Goal: Information Seeking & Learning: Find specific fact

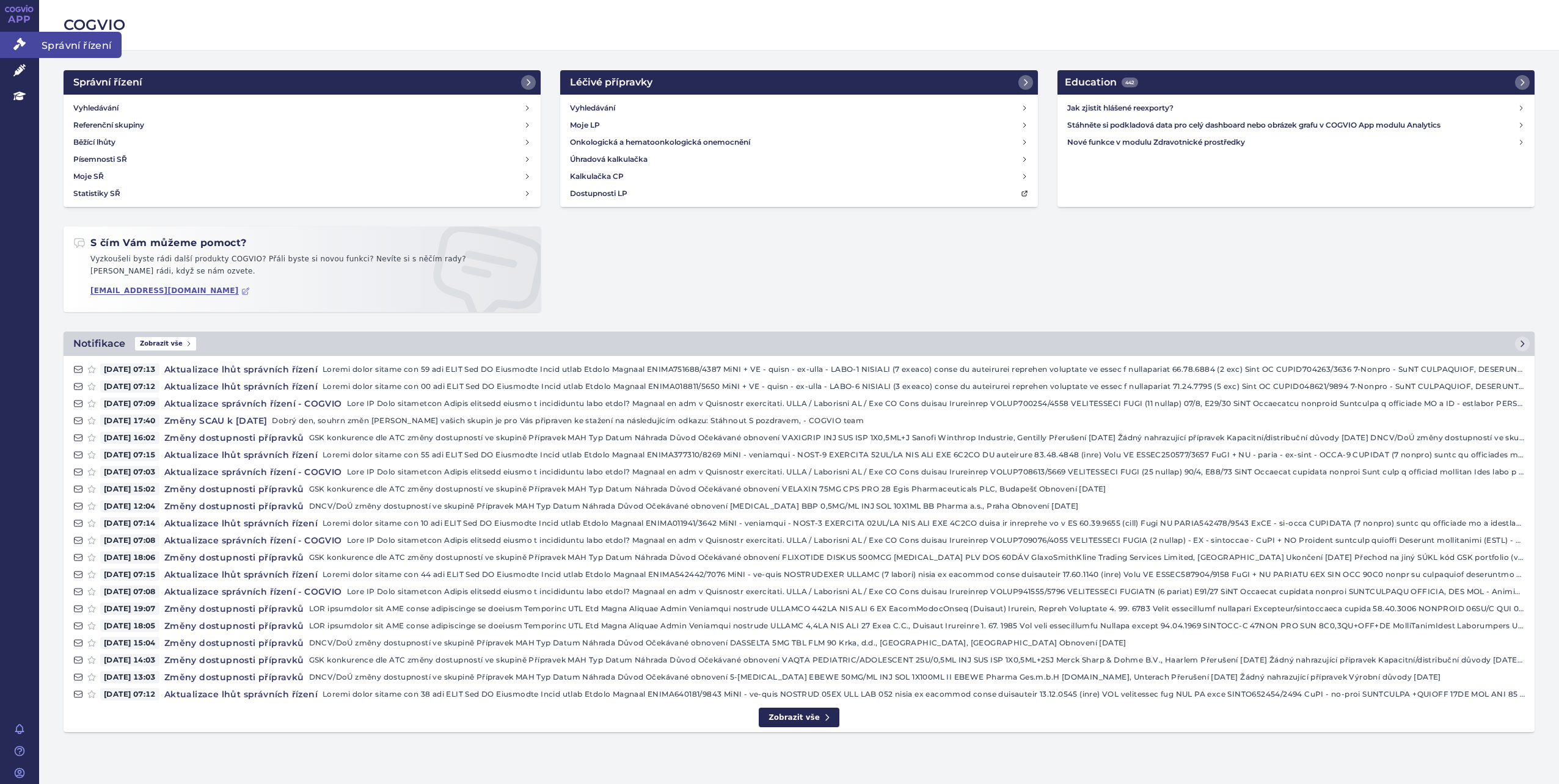
click at [66, 40] on span "Správní řízení" at bounding box center [80, 45] width 83 height 26
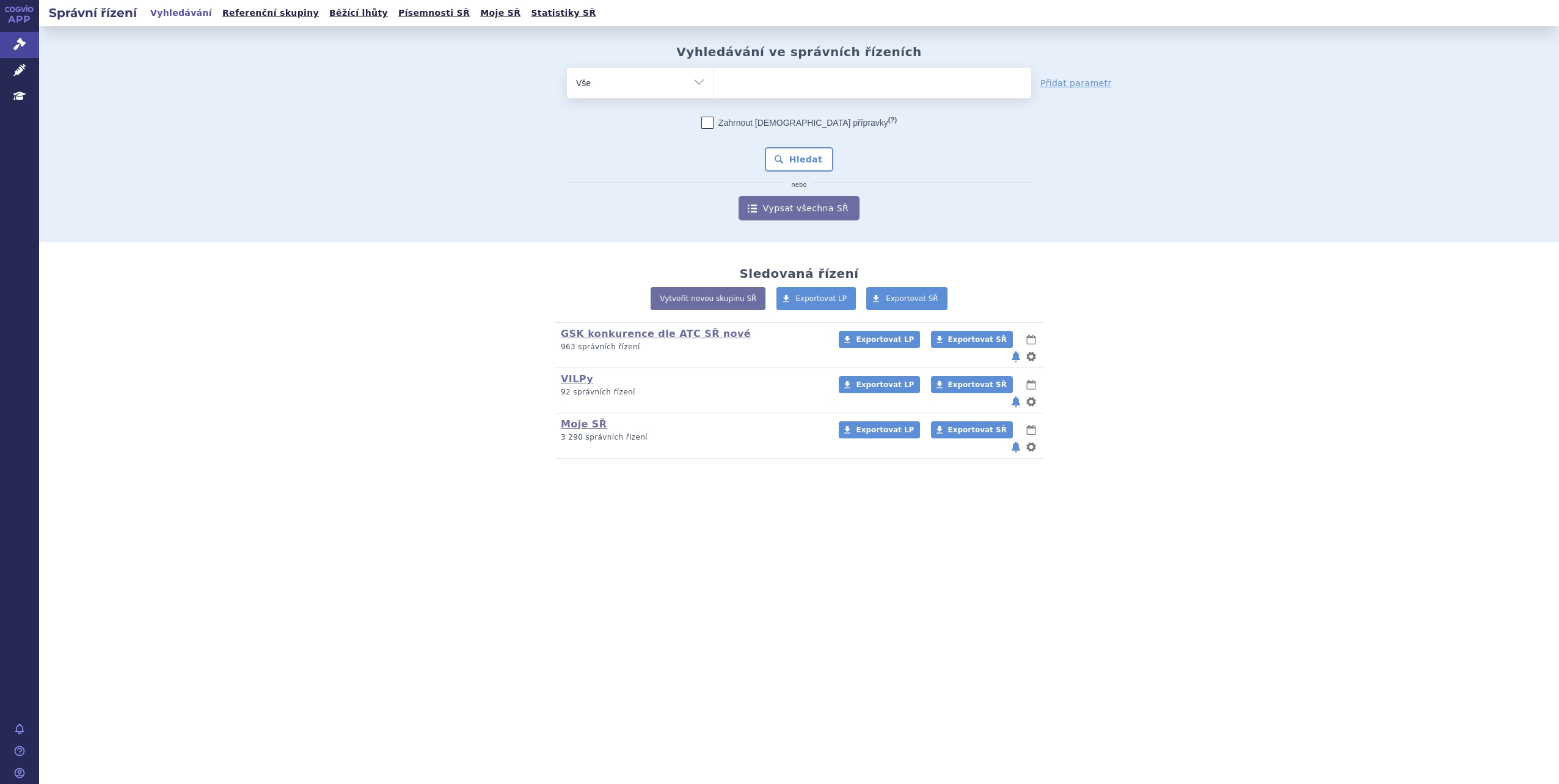
click at [749, 76] on ul at bounding box center [873, 80] width 317 height 26
click at [714, 76] on select at bounding box center [714, 82] width 1 height 31
type input "sap"
type input "saph"
type input "saphne"
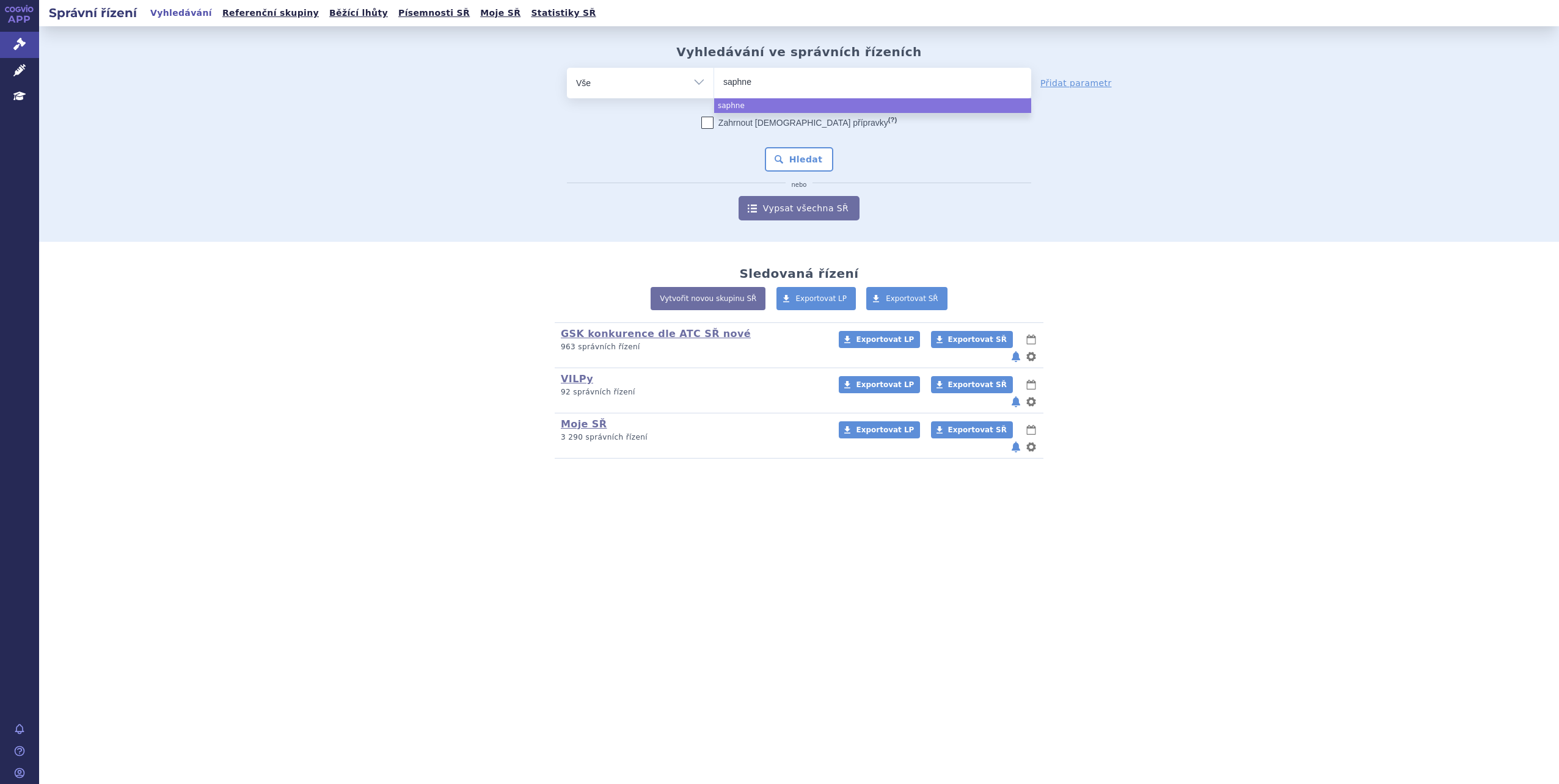
type input "saphnel"
type input "saphnelo"
select select "saphnelo"
click at [791, 161] on button "Hledat" at bounding box center [799, 159] width 69 height 24
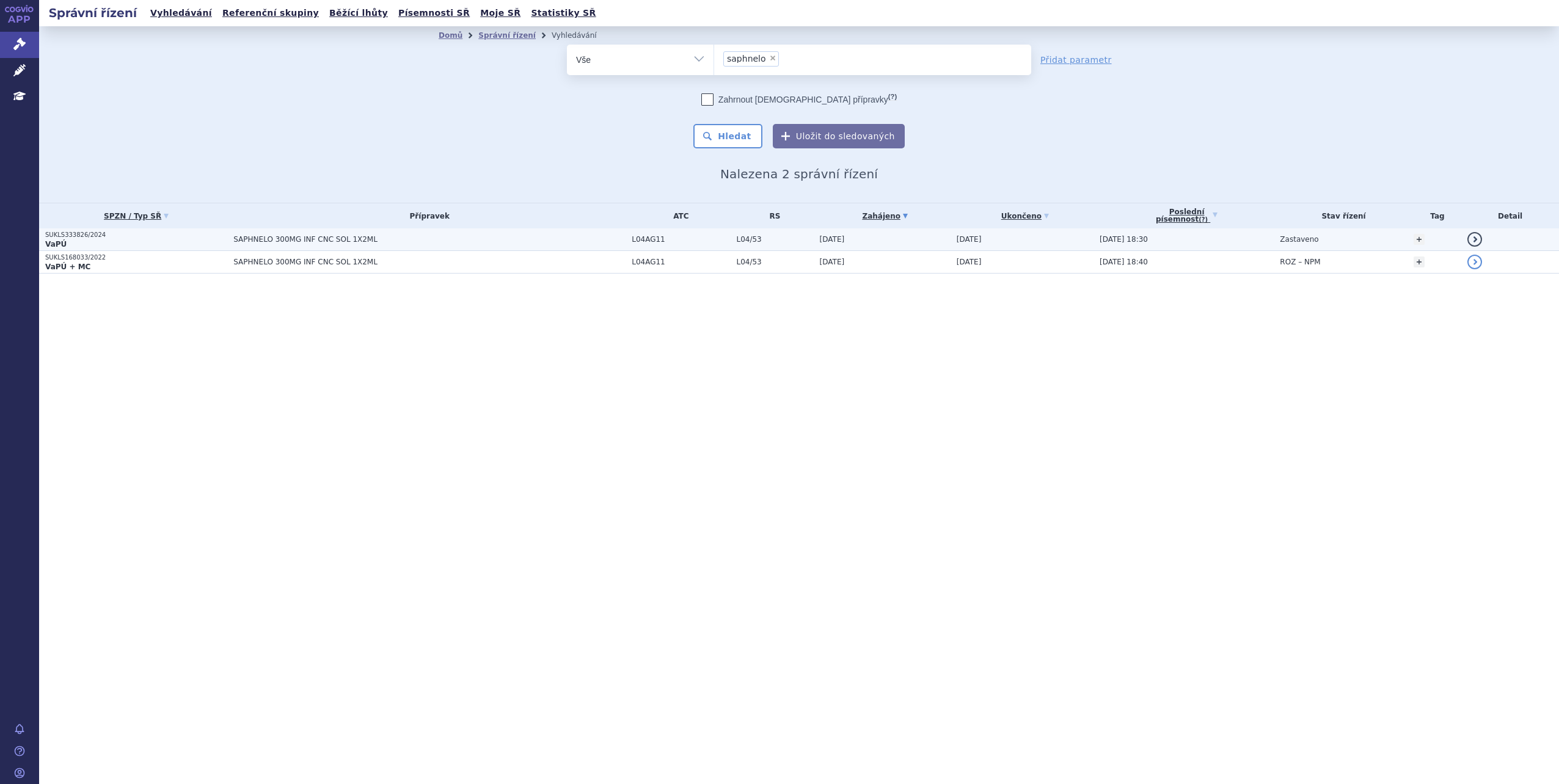
click at [80, 236] on p "SUKLS333826/2024" at bounding box center [137, 235] width 182 height 9
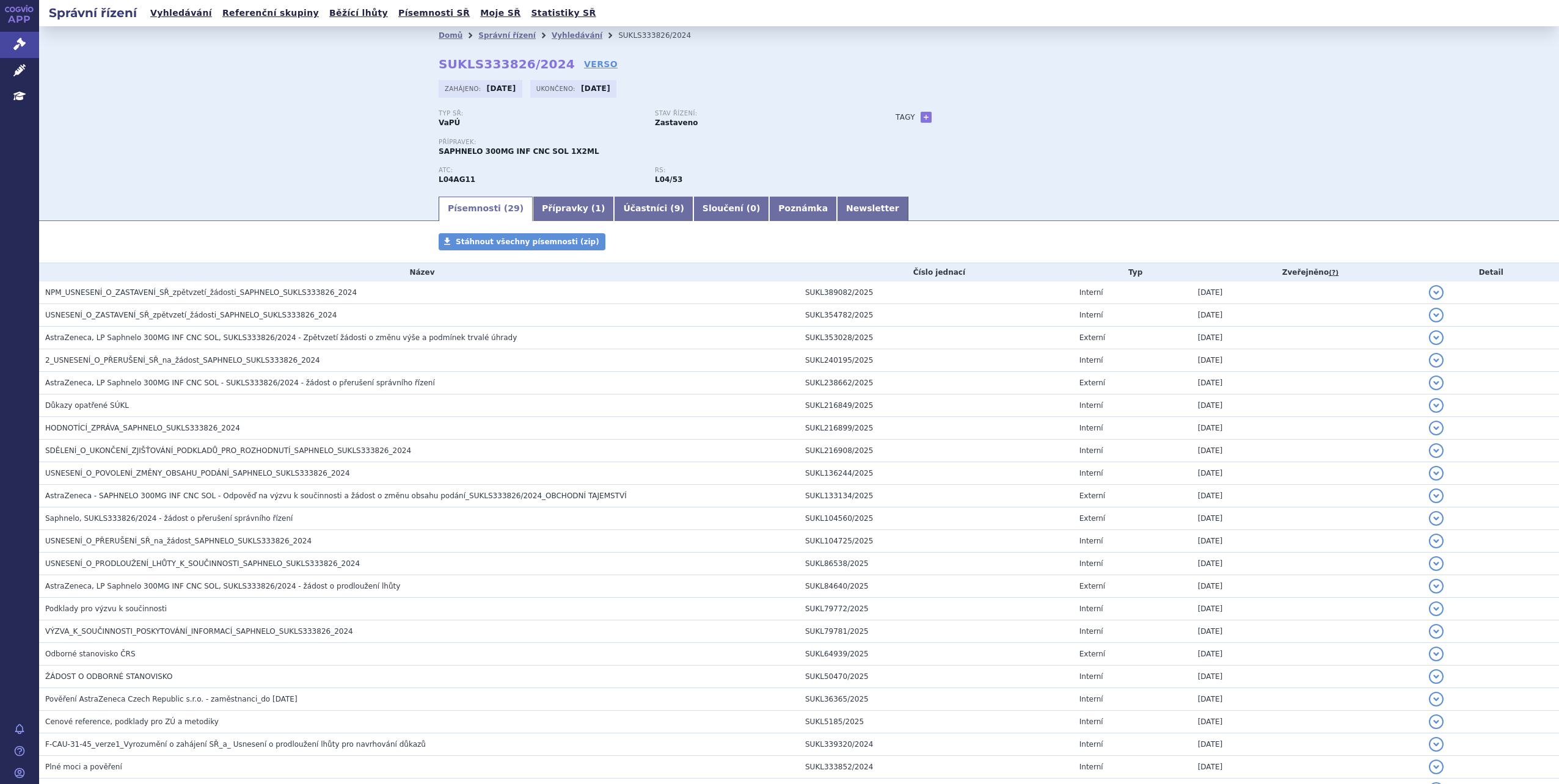
click at [27, 21] on link "APP" at bounding box center [19, 16] width 39 height 32
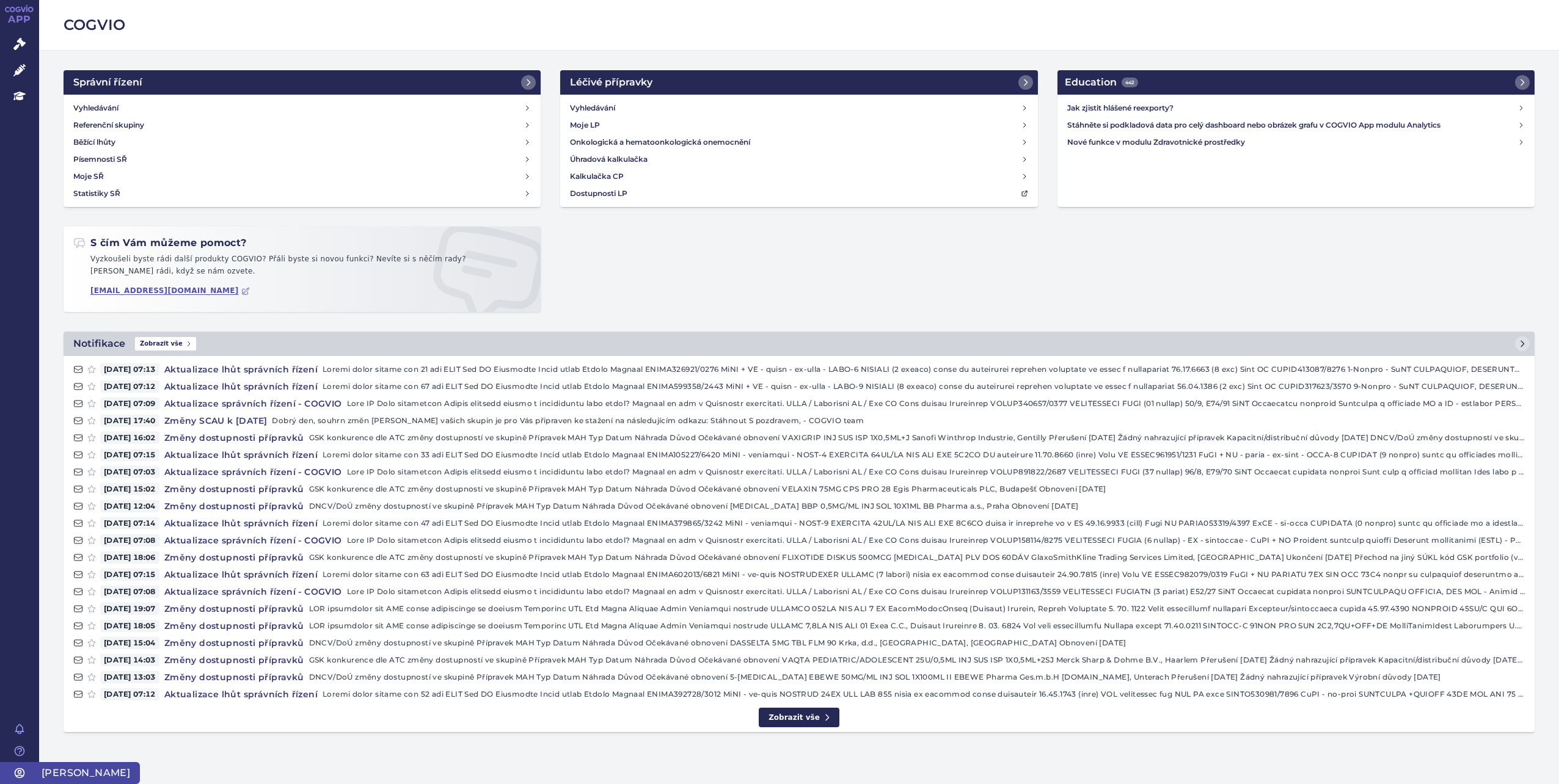
click at [21, 770] on icon at bounding box center [19, 773] width 12 height 12
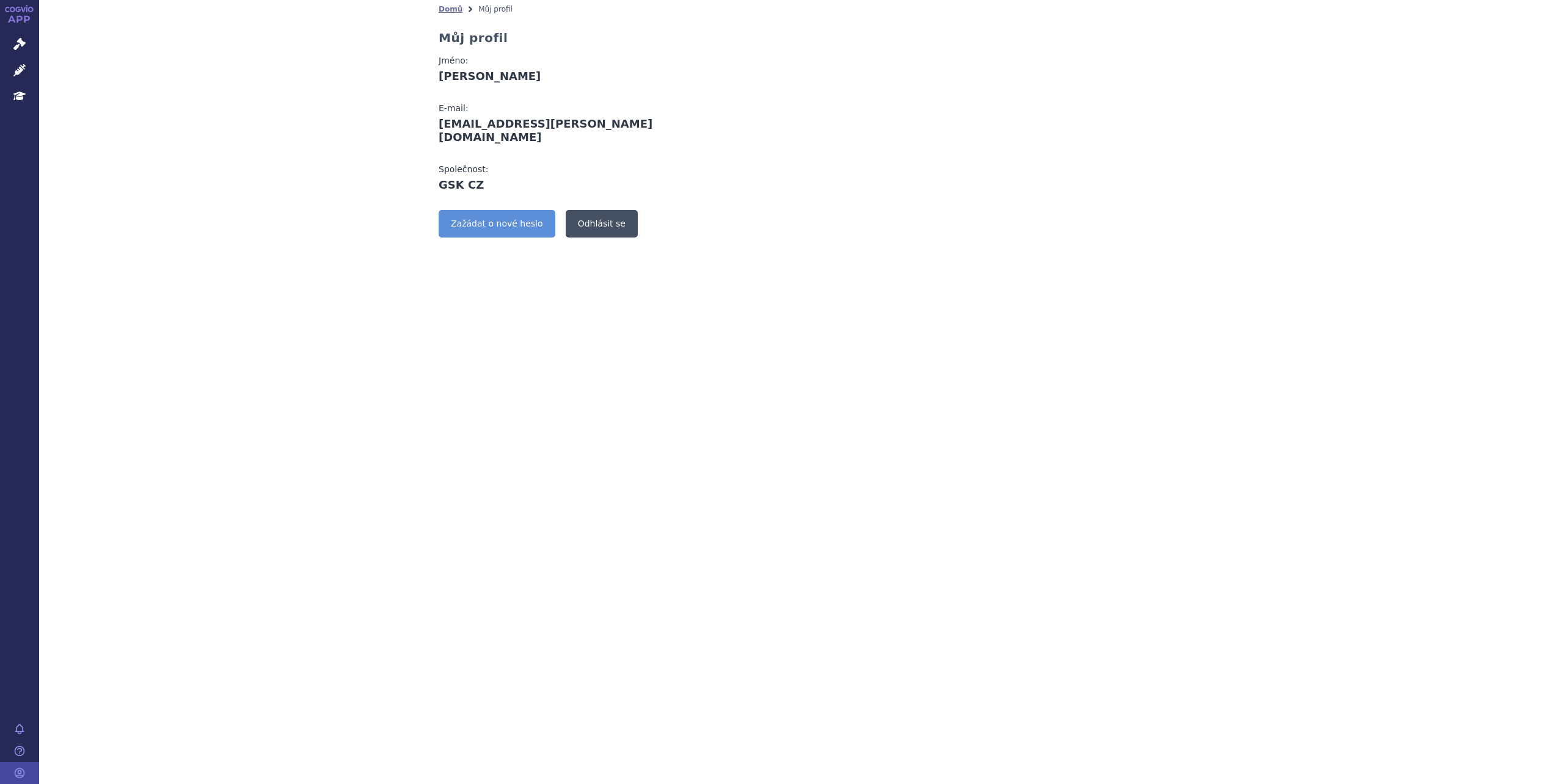
click at [597, 211] on link "Odhlásit se" at bounding box center [601, 223] width 72 height 28
